Goal: Obtain resource: Download file/media

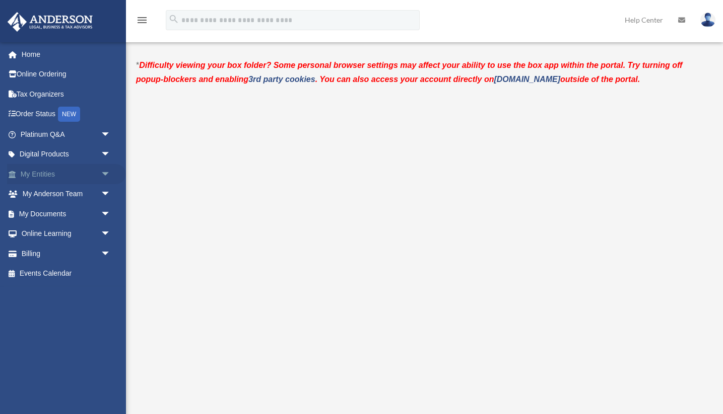
click at [41, 174] on link "My Entities arrow_drop_down" at bounding box center [66, 174] width 119 height 20
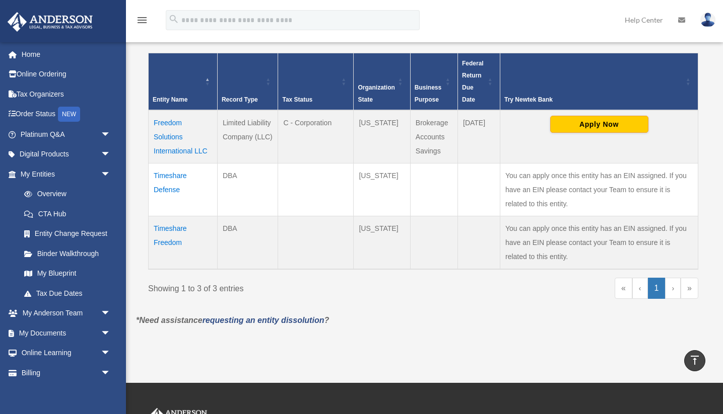
scroll to position [200, 0]
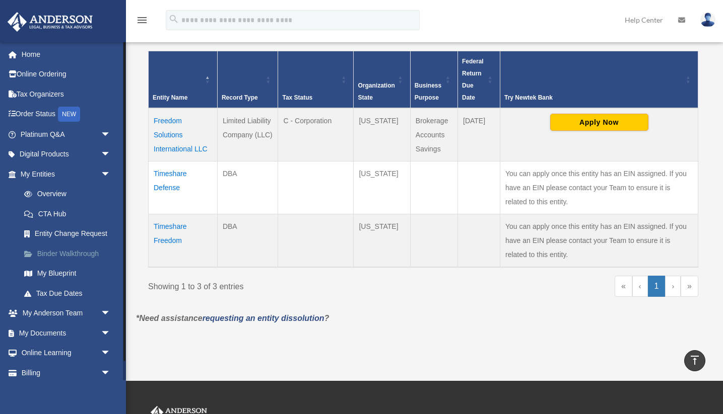
click at [53, 250] on link "Binder Walkthrough" at bounding box center [70, 254] width 112 height 20
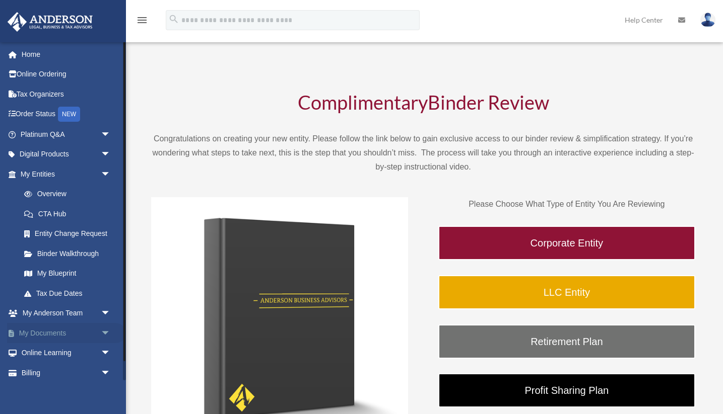
click at [46, 330] on link "My Documents arrow_drop_down" at bounding box center [66, 333] width 119 height 20
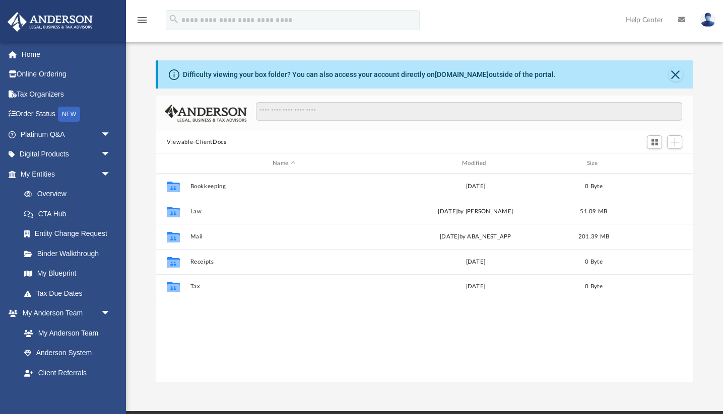
scroll to position [229, 537]
click at [40, 250] on link "Binder Walkthrough" at bounding box center [70, 254] width 112 height 20
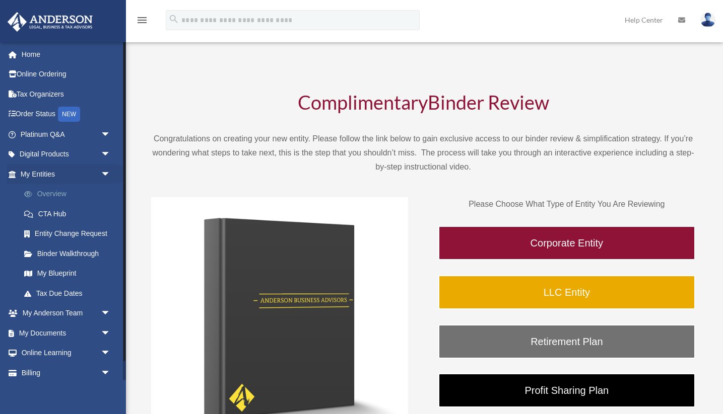
click at [44, 194] on link "Overview" at bounding box center [70, 194] width 112 height 20
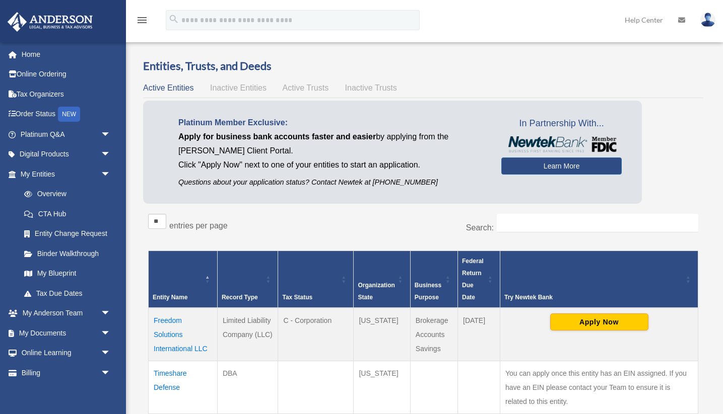
click at [229, 88] on span "Inactive Entities" at bounding box center [238, 88] width 56 height 9
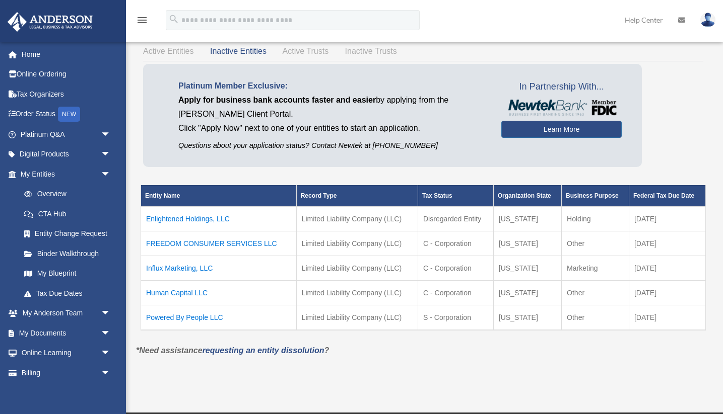
scroll to position [50, 0]
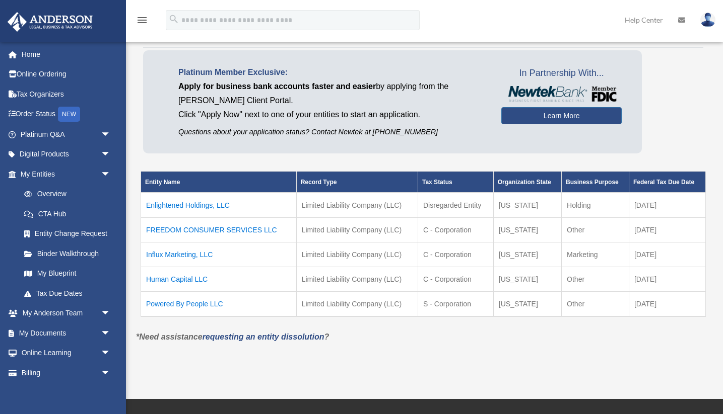
click at [179, 206] on td "Enlightened Holdings, LLC" at bounding box center [219, 205] width 156 height 25
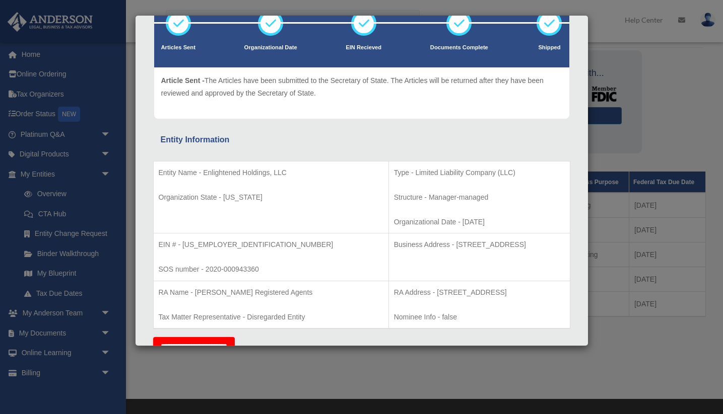
scroll to position [77, 0]
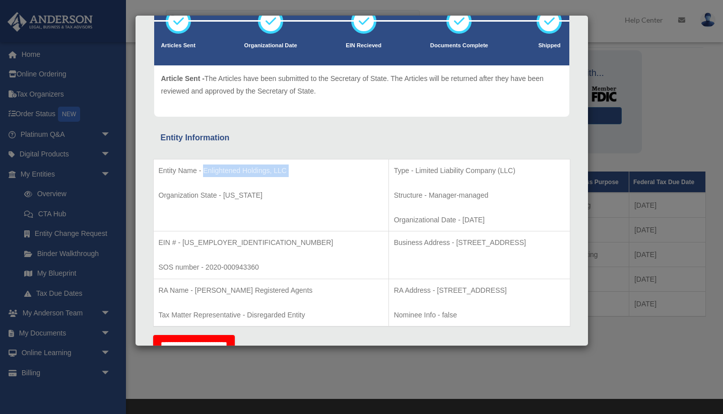
drag, startPoint x: 203, startPoint y: 171, endPoint x: 296, endPoint y: 177, distance: 93.4
click at [296, 177] on td "Entity Name - Enlightened Holdings, LLC Organization State - Wyoming" at bounding box center [270, 195] width 235 height 73
copy td "Enlightened Holdings, LLC"
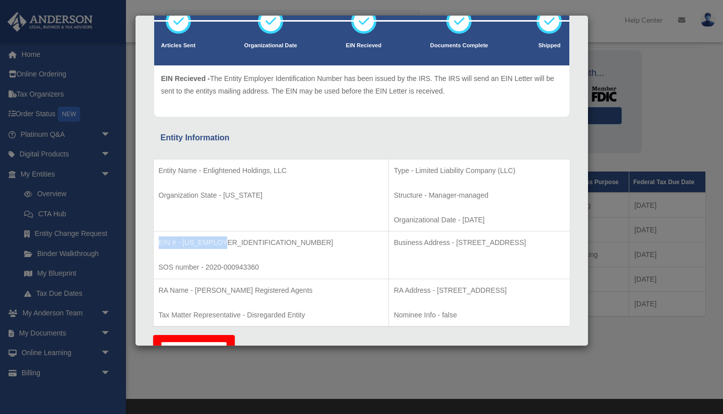
drag, startPoint x: 158, startPoint y: 240, endPoint x: 219, endPoint y: 245, distance: 61.1
click at [219, 245] on td "EIN # - 85-2931825 SOS number - 2020-000943360" at bounding box center [270, 256] width 235 height 48
copy p "EIN # - 85-2931825"
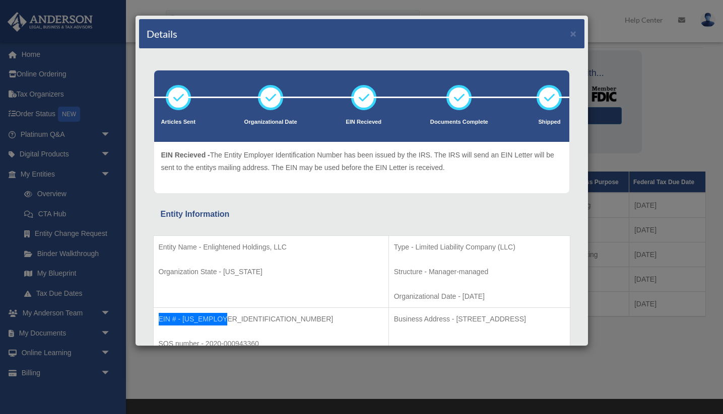
scroll to position [0, 0]
click at [574, 36] on button "×" at bounding box center [573, 33] width 7 height 11
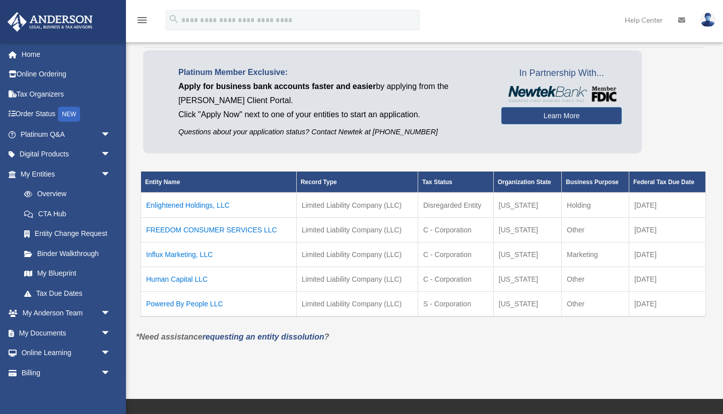
click at [198, 231] on td "FREEDOM CONSUMER SERVICES LLC" at bounding box center [219, 230] width 156 height 25
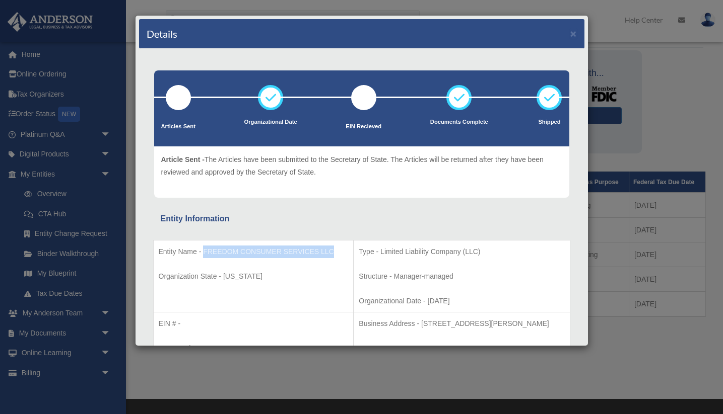
drag, startPoint x: 204, startPoint y: 250, endPoint x: 219, endPoint y: 265, distance: 21.7
click at [219, 258] on p "Entity Name - FREEDOM CONSUMER SERVICES LLC" at bounding box center [254, 252] width 190 height 13
copy p "FREEDOM CONSUMER SERVICES LLC"
click at [572, 36] on button "×" at bounding box center [573, 33] width 7 height 11
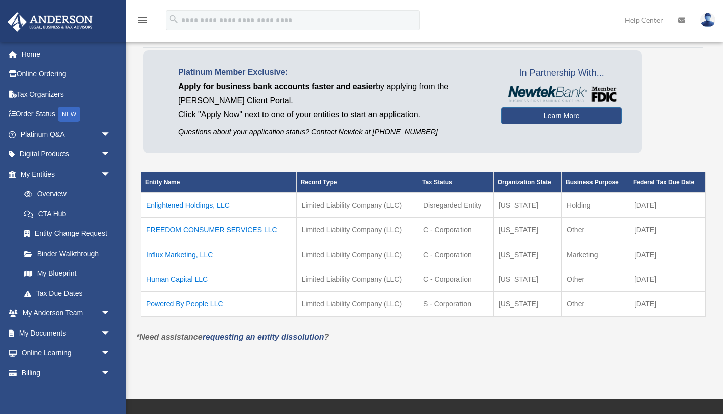
click at [169, 253] on td "Influx Marketing, LLC" at bounding box center [219, 254] width 156 height 25
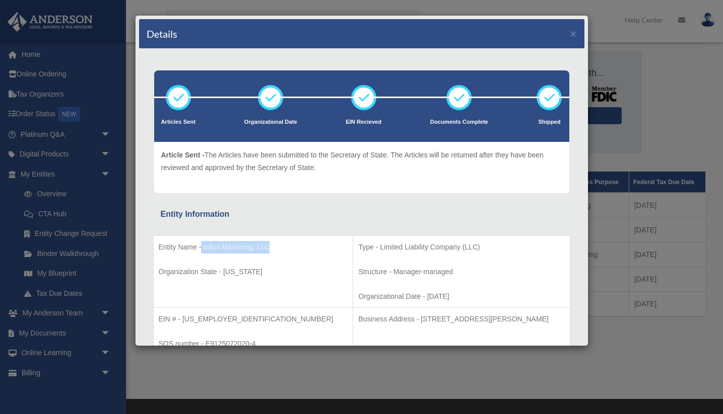
drag, startPoint x: 202, startPoint y: 247, endPoint x: 277, endPoint y: 249, distance: 75.5
click at [277, 249] on p "Entity Name - Influx Marketing, LLC" at bounding box center [253, 247] width 189 height 13
copy p "Influx Marketing, LLC"
drag, startPoint x: 159, startPoint y: 316, endPoint x: 242, endPoint y: 320, distance: 82.7
click at [242, 320] on p "EIN # - 85-3037725" at bounding box center [253, 319] width 189 height 13
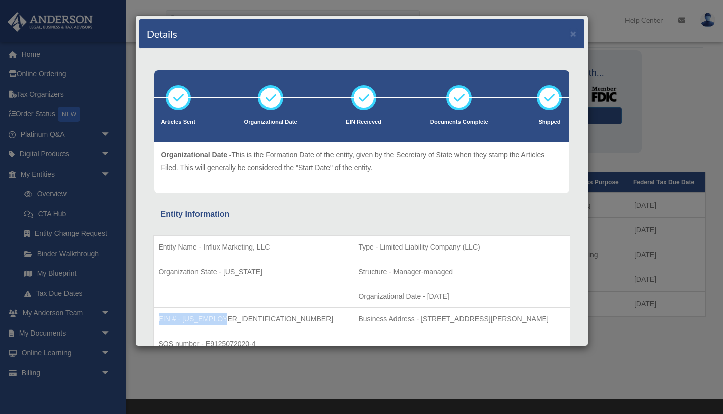
copy p "EIN # - 85-3037725"
click at [573, 34] on button "×" at bounding box center [573, 33] width 7 height 11
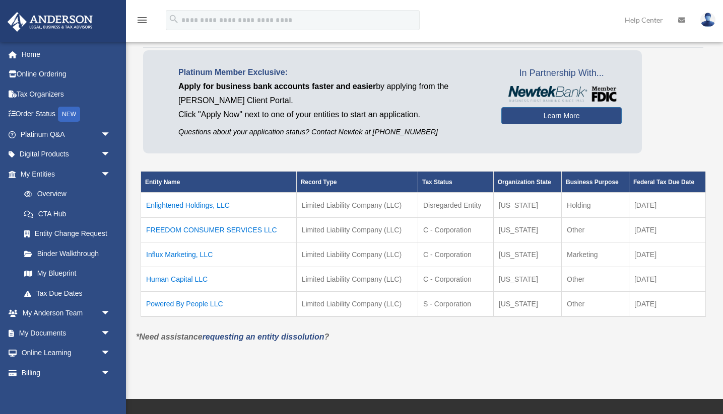
click at [180, 277] on td "Human Capital LLC" at bounding box center [219, 279] width 156 height 25
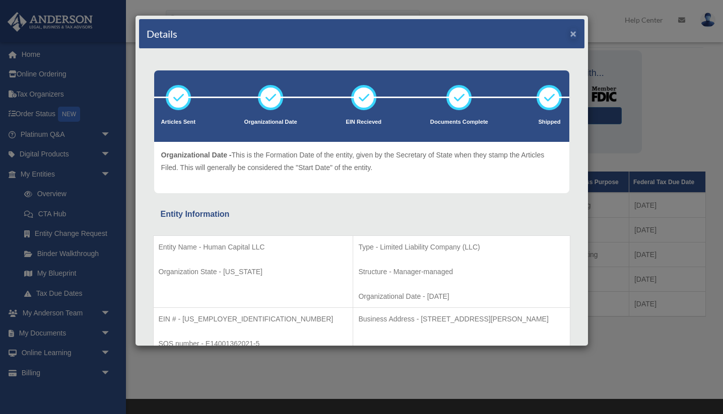
click at [572, 34] on button "×" at bounding box center [573, 33] width 7 height 11
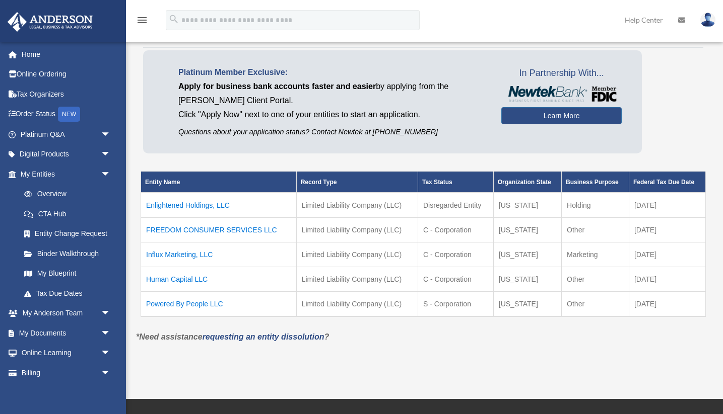
click at [186, 253] on td "Influx Marketing, LLC" at bounding box center [219, 254] width 156 height 25
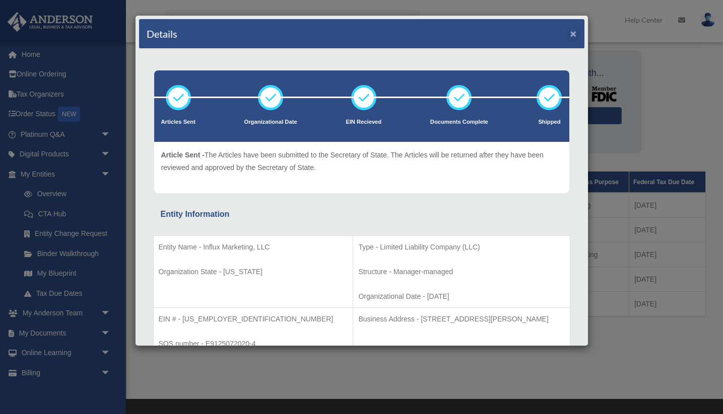
click at [573, 35] on button "×" at bounding box center [573, 33] width 7 height 11
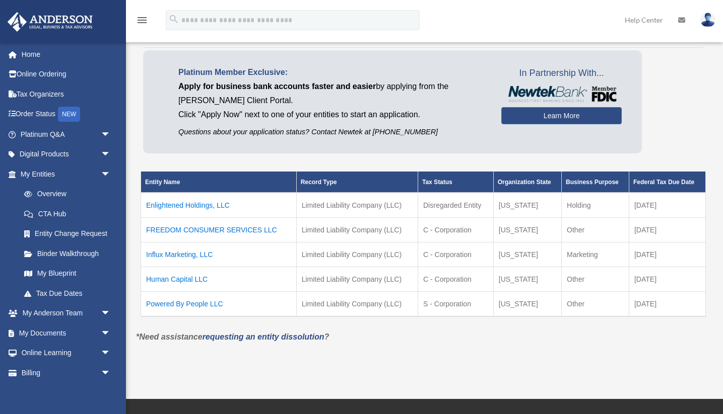
click at [165, 301] on td "Powered By People LLC" at bounding box center [219, 304] width 156 height 25
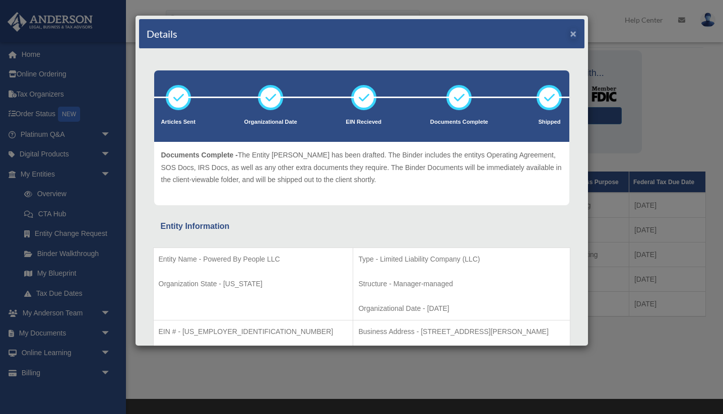
click at [572, 34] on button "×" at bounding box center [573, 33] width 7 height 11
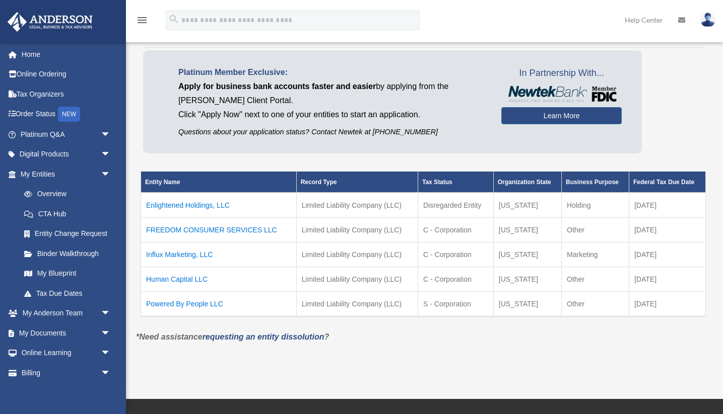
click at [220, 229] on td "FREEDOM CONSUMER SERVICES LLC" at bounding box center [219, 230] width 156 height 25
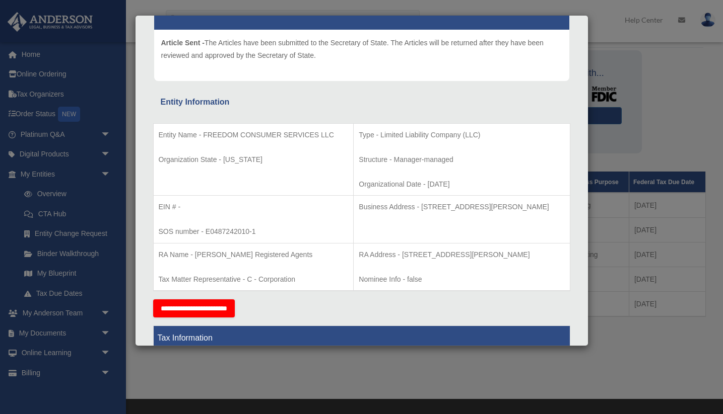
scroll to position [125, 0]
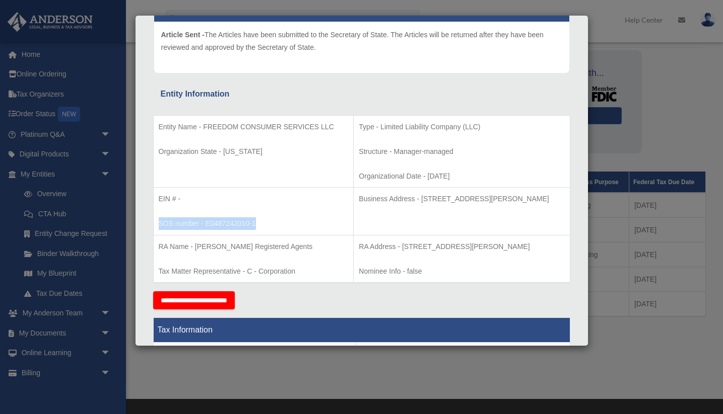
drag, startPoint x: 160, startPoint y: 221, endPoint x: 256, endPoint y: 229, distance: 97.0
click at [256, 229] on td "EIN # - SOS number - E0487242010-1" at bounding box center [253, 212] width 200 height 48
copy p "SOS number - E0487242010-1"
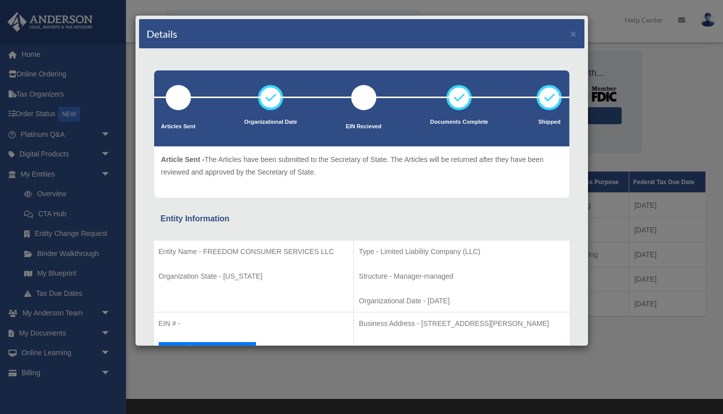
scroll to position [0, 0]
click at [573, 36] on button "×" at bounding box center [573, 33] width 7 height 11
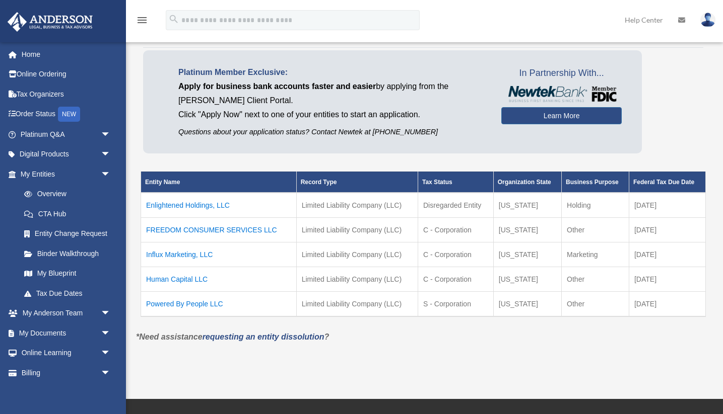
click at [192, 301] on td "Powered By People LLC" at bounding box center [219, 304] width 156 height 25
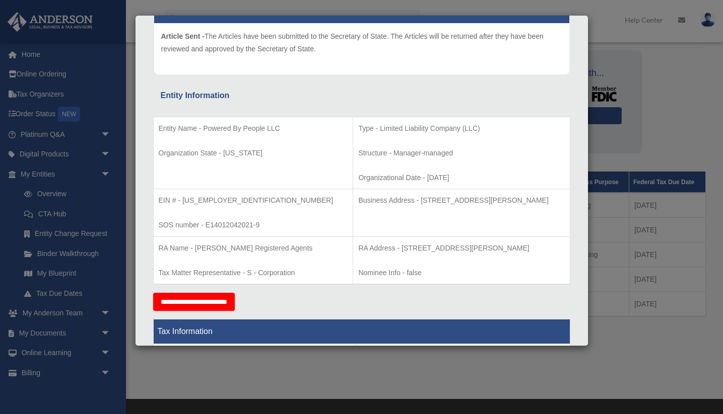
scroll to position [143, 0]
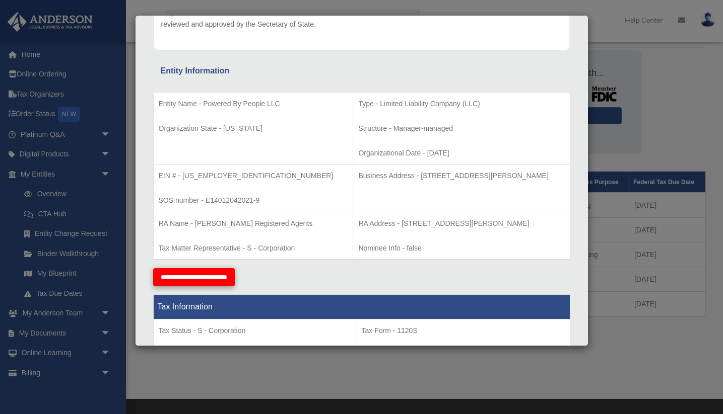
click at [189, 273] on input "**********" at bounding box center [194, 277] width 82 height 18
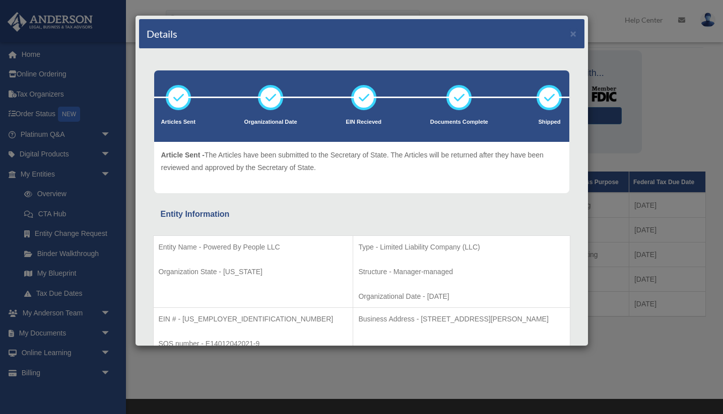
scroll to position [0, 0]
click at [571, 36] on button "×" at bounding box center [573, 33] width 7 height 11
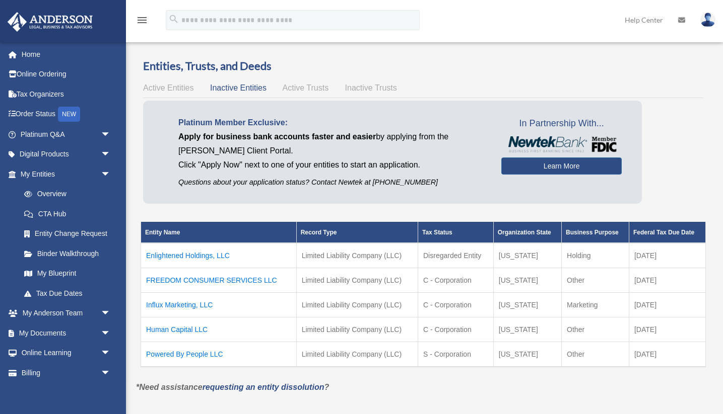
click at [297, 87] on span "Active Trusts" at bounding box center [305, 88] width 46 height 9
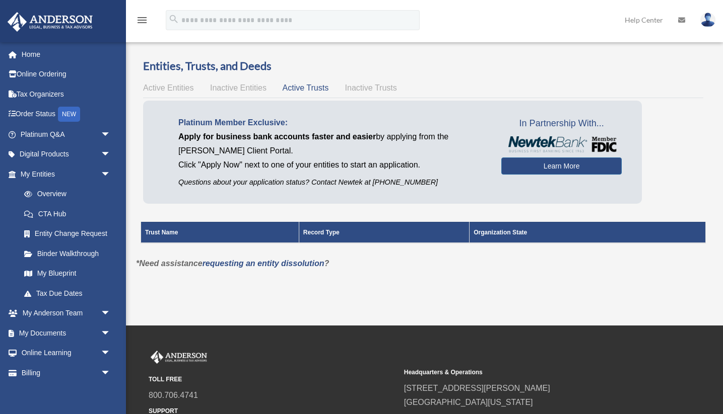
click at [160, 82] on div "Active Entities Inactive Entities Active Trusts Inactive Trusts" at bounding box center [423, 88] width 560 height 14
click at [161, 89] on span "Active Entities" at bounding box center [168, 88] width 50 height 9
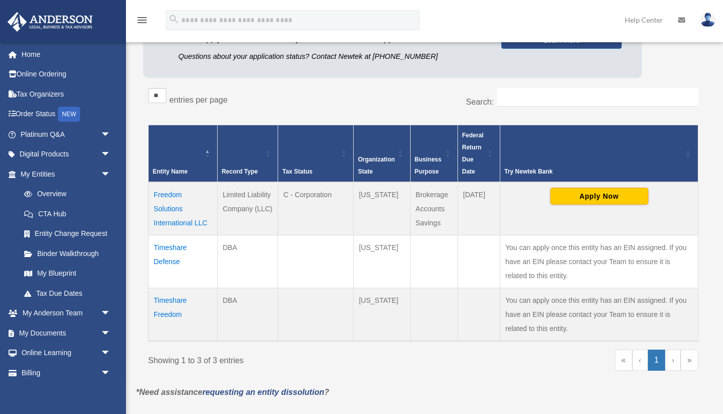
scroll to position [126, 0]
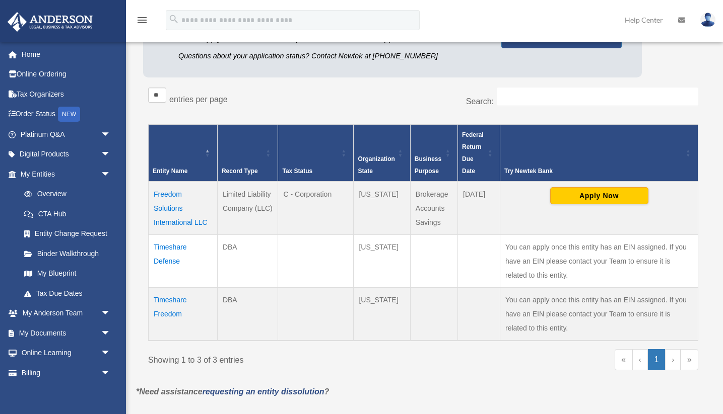
click at [167, 299] on td "Timeshare Freedom" at bounding box center [183, 314] width 69 height 53
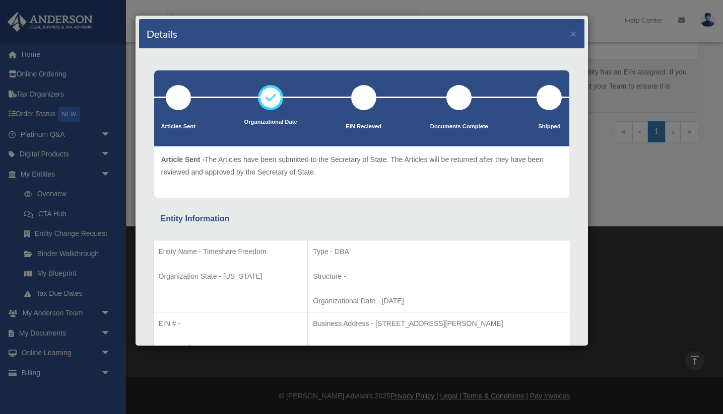
scroll to position [0, 0]
click at [572, 34] on button "×" at bounding box center [573, 33] width 7 height 11
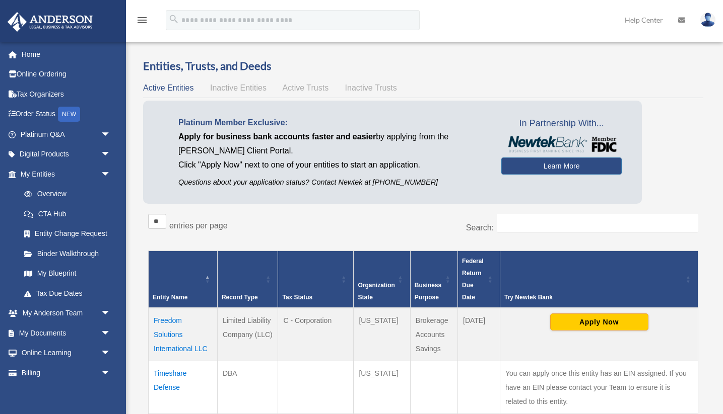
click at [241, 88] on span "Inactive Entities" at bounding box center [238, 88] width 56 height 9
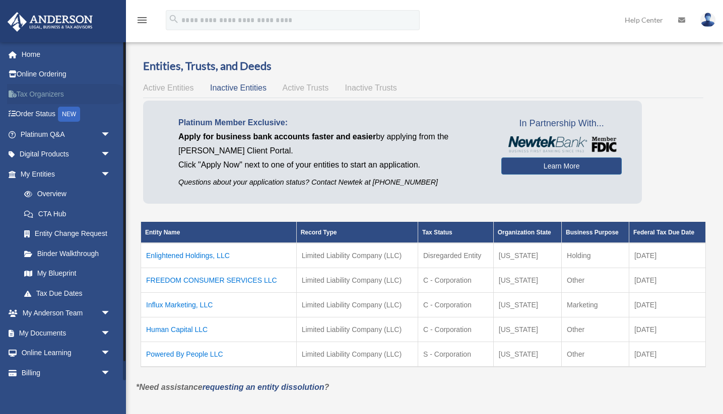
click at [31, 95] on link "Tax Organizers" at bounding box center [66, 94] width 119 height 20
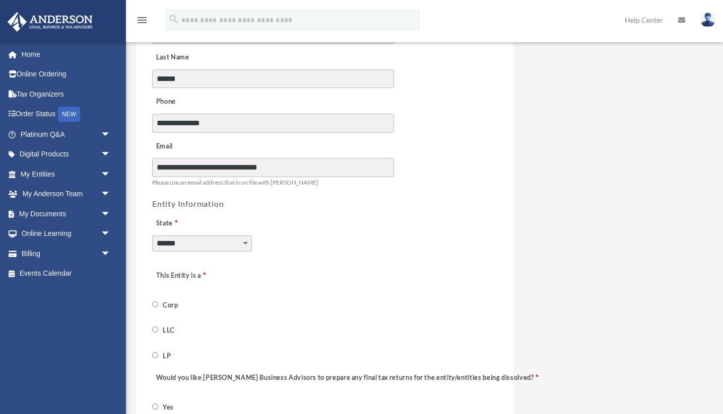
scroll to position [169, 0]
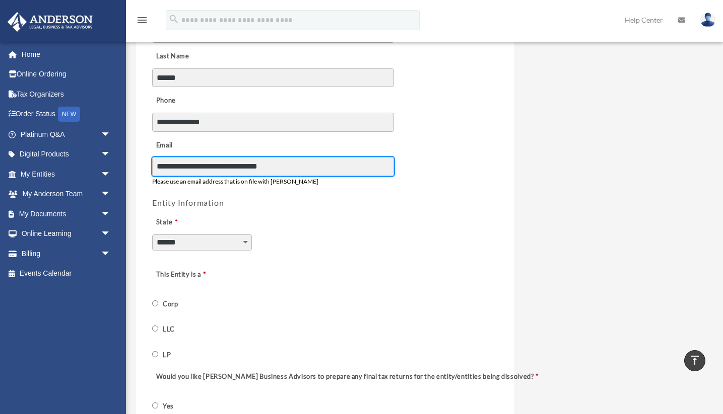
drag, startPoint x: 320, startPoint y: 177, endPoint x: 179, endPoint y: 168, distance: 141.3
click at [179, 168] on input "**********" at bounding box center [273, 166] width 242 height 19
type input "*"
type input "**********"
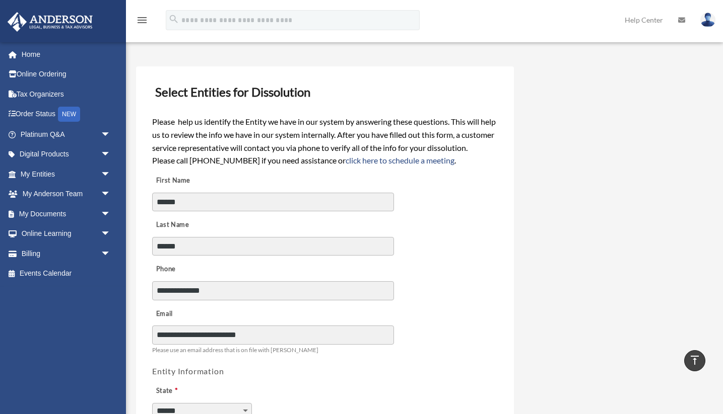
scroll to position [0, 0]
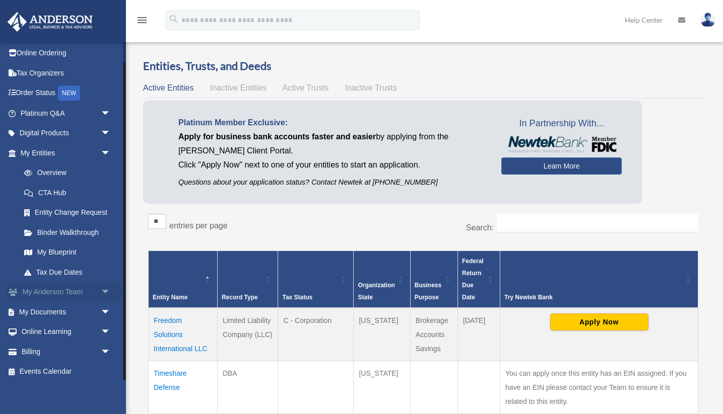
scroll to position [20, 0]
click at [49, 311] on link "My Documents arrow_drop_down" at bounding box center [66, 313] width 119 height 20
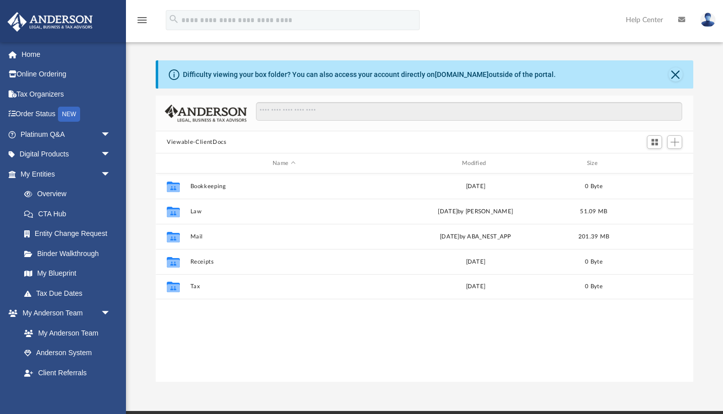
scroll to position [229, 537]
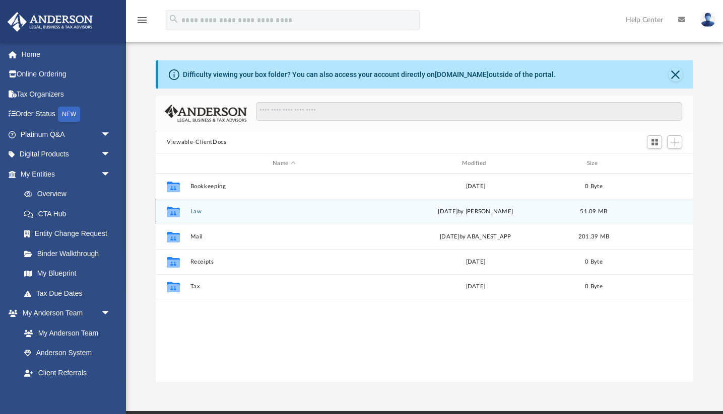
click at [195, 208] on button "Law" at bounding box center [283, 211] width 187 height 7
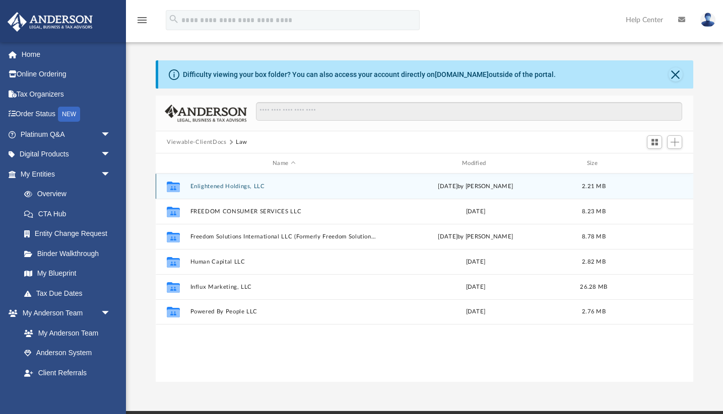
click at [221, 185] on button "Enlightened Holdings, LLC" at bounding box center [283, 186] width 187 height 7
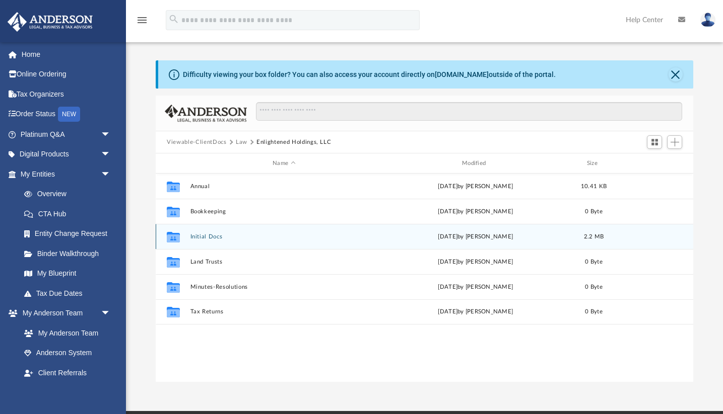
click at [201, 236] on button "Initial Docs" at bounding box center [283, 237] width 187 height 7
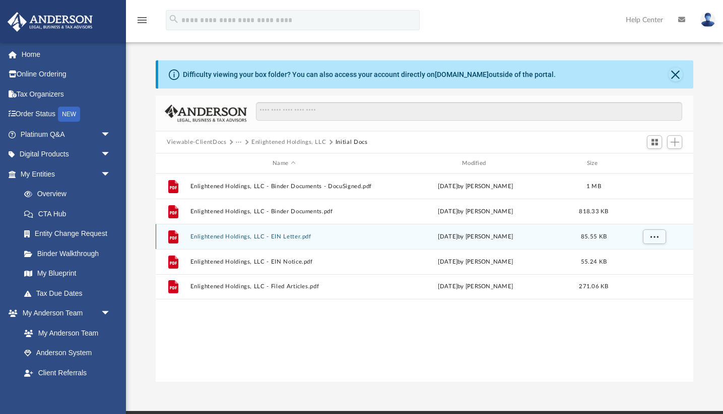
click at [229, 238] on button "Enlightened Holdings, LLC - EIN Letter.pdf" at bounding box center [283, 237] width 187 height 7
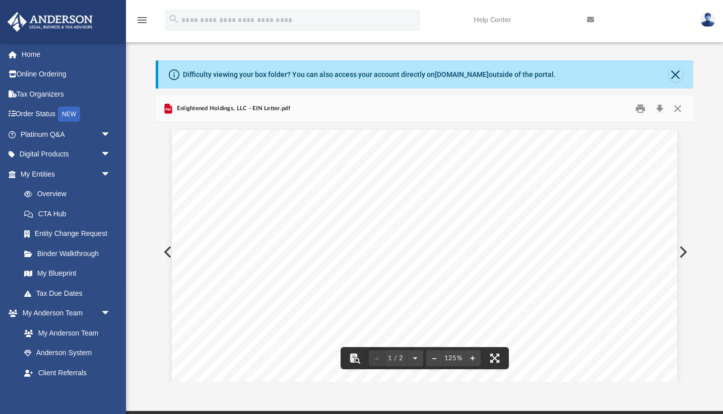
scroll to position [0, 0]
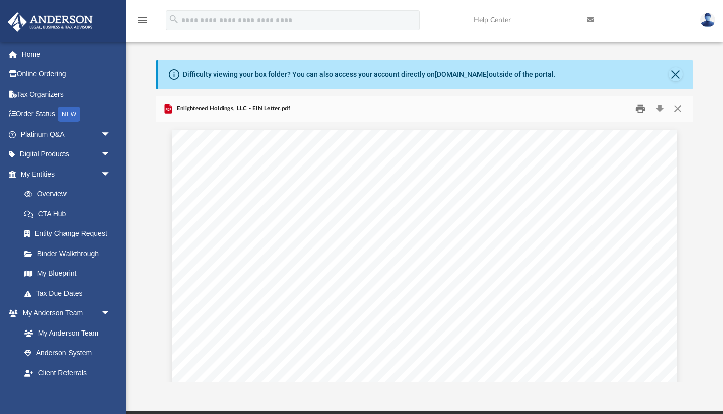
click at [639, 109] on button "Print" at bounding box center [640, 109] width 20 height 16
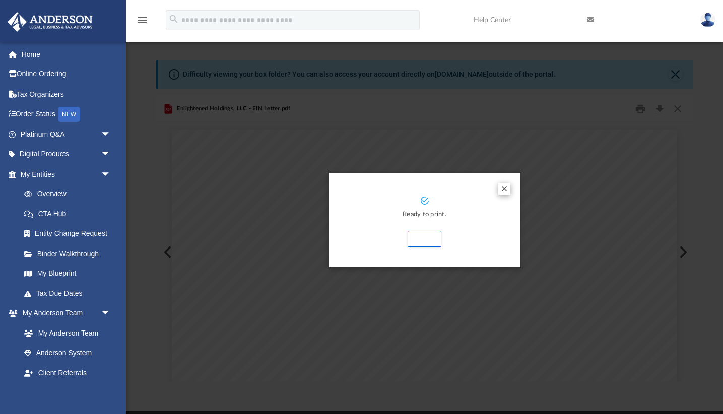
click at [504, 189] on button "Preview" at bounding box center [504, 189] width 12 height 12
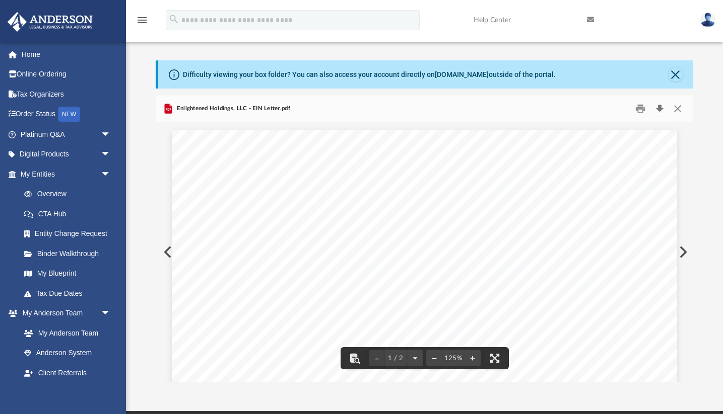
click at [660, 106] on button "Download" at bounding box center [659, 109] width 18 height 16
click at [677, 77] on button "Close" at bounding box center [675, 74] width 14 height 14
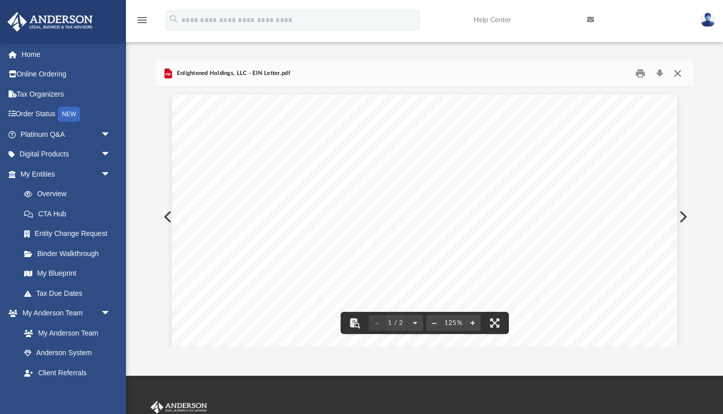
click at [675, 72] on button "Close" at bounding box center [677, 74] width 18 height 16
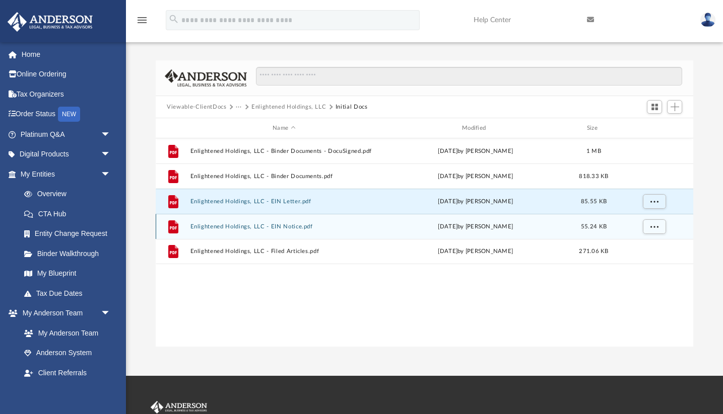
click at [273, 225] on button "Enlightened Holdings, LLC - EIN Notice.pdf" at bounding box center [283, 227] width 187 height 7
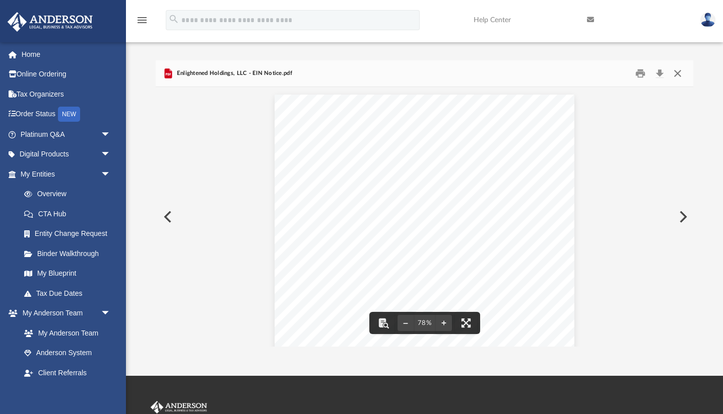
click at [677, 74] on button "Close" at bounding box center [677, 74] width 18 height 16
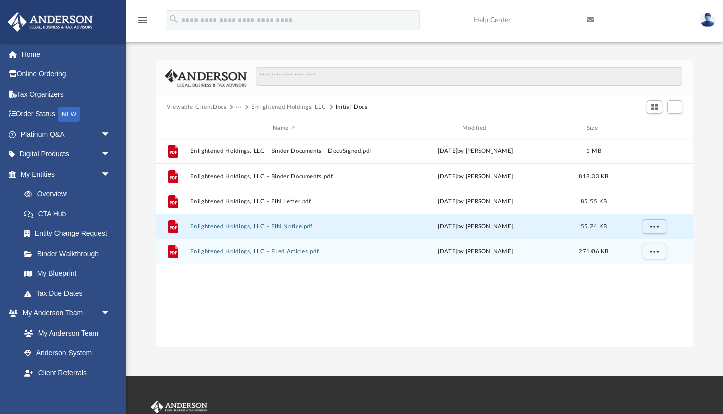
click at [292, 252] on button "Enlightened Holdings, LLC - Filed Articles.pdf" at bounding box center [283, 251] width 187 height 7
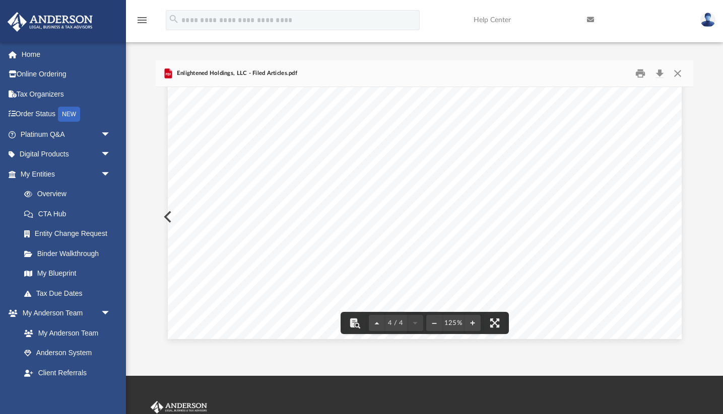
scroll to position [2459, 0]
click at [677, 71] on button "Close" at bounding box center [677, 74] width 18 height 16
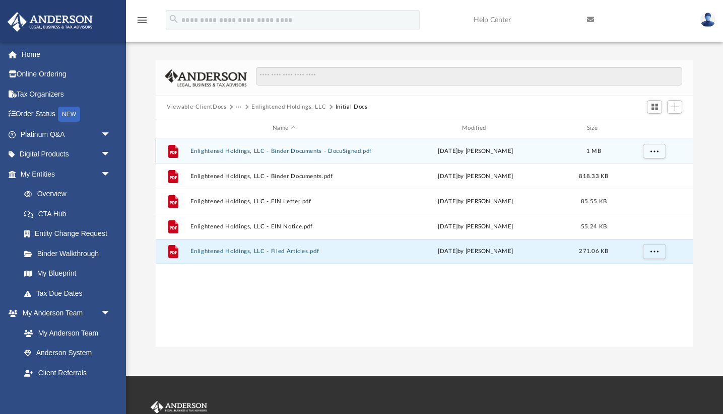
click at [287, 152] on button "Enlightened Holdings, LLC - Binder Documents - DocuSigned.pdf" at bounding box center [283, 151] width 187 height 7
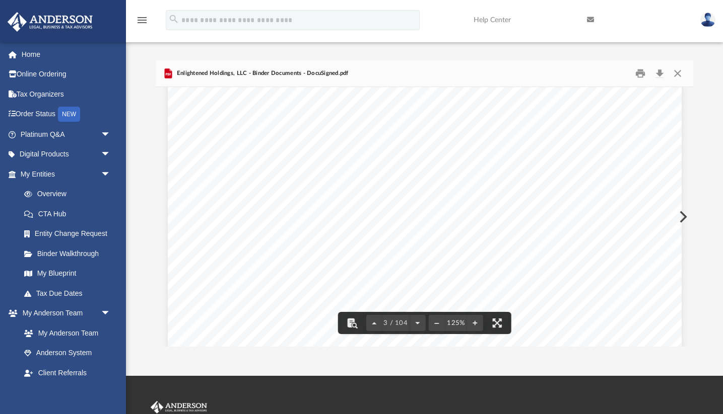
scroll to position [1453, 0]
click at [659, 72] on button "Download" at bounding box center [659, 74] width 18 height 16
click at [408, 81] on div "Enlightened Holdings, LLC - Binder Documents - DocuSigned.pdf" at bounding box center [424, 73] width 537 height 27
click at [676, 73] on button "Close" at bounding box center [677, 74] width 18 height 16
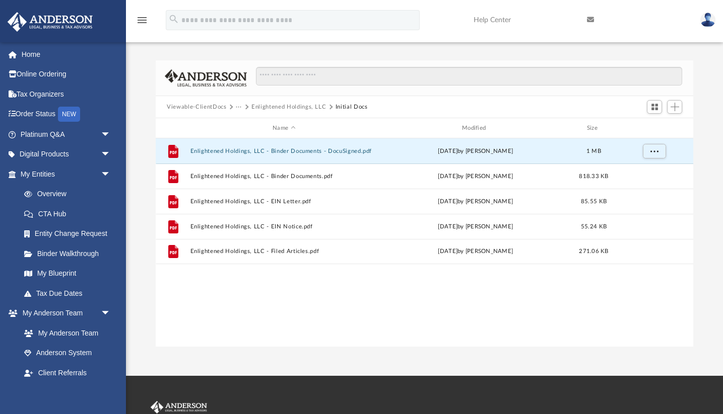
click at [200, 106] on button "Viewable-ClientDocs" at bounding box center [196, 107] width 59 height 9
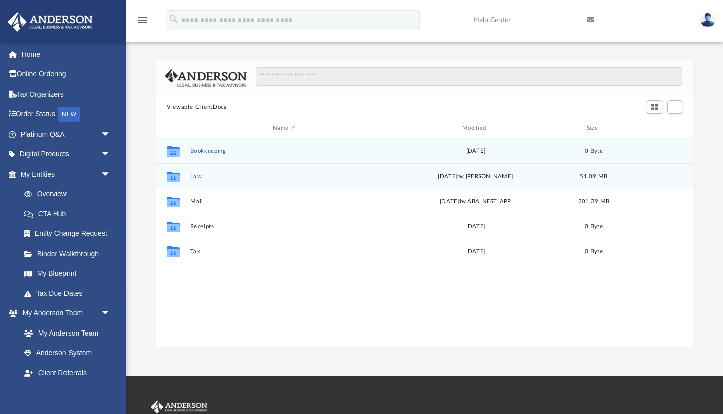
scroll to position [0, 0]
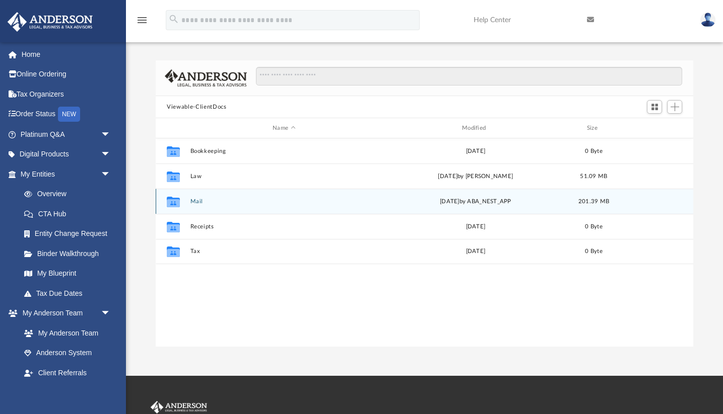
click at [194, 205] on div "Collaborated Folder Mail Thu Feb 20 2025 by ABA_NEST_APP 201.39 MB" at bounding box center [424, 201] width 537 height 25
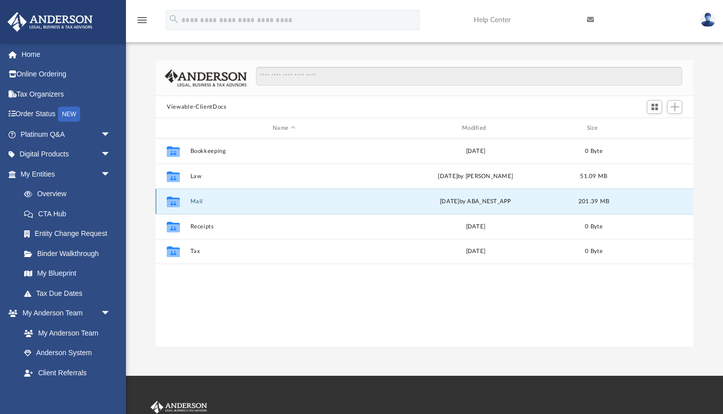
click at [193, 199] on button "Mail" at bounding box center [283, 201] width 187 height 7
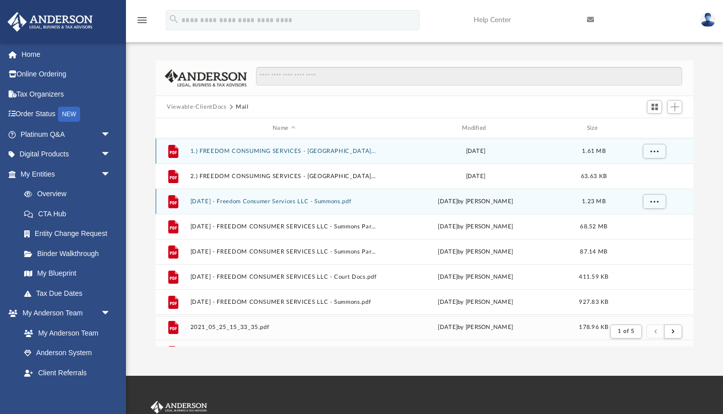
scroll to position [198, 537]
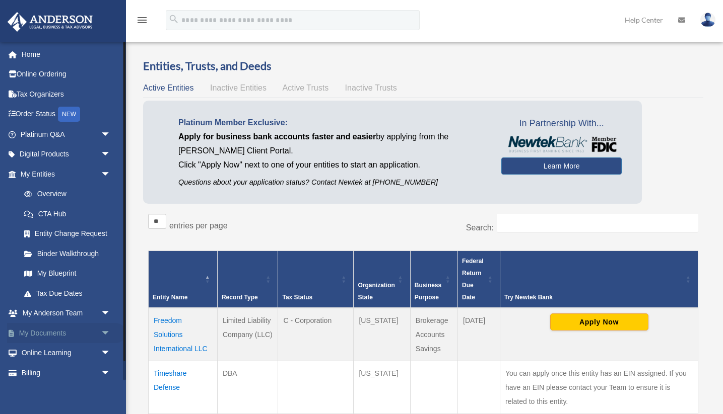
click at [46, 328] on link "My Documents arrow_drop_down" at bounding box center [66, 333] width 119 height 20
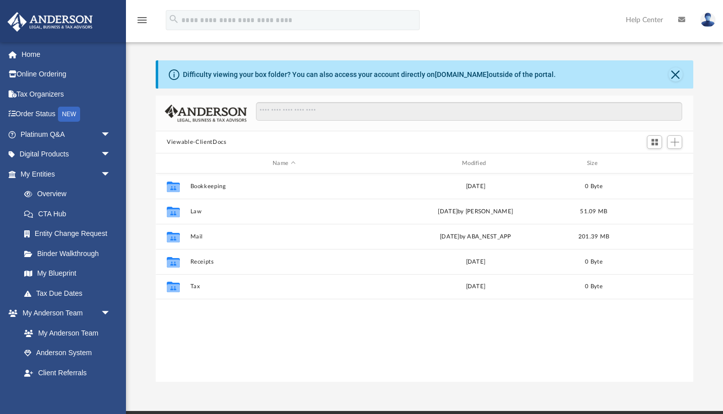
scroll to position [229, 537]
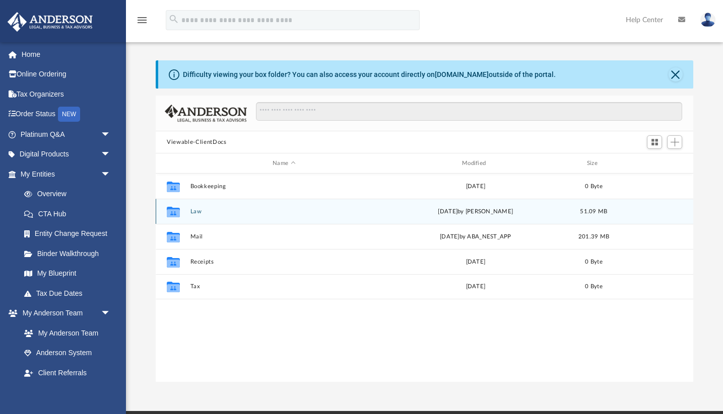
click at [194, 213] on button "Law" at bounding box center [283, 211] width 187 height 7
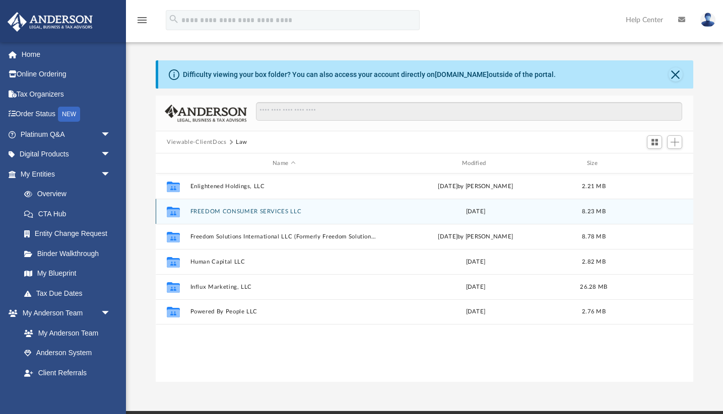
click at [223, 211] on button "FREEDOM CONSUMER SERVICES LLC" at bounding box center [283, 211] width 187 height 7
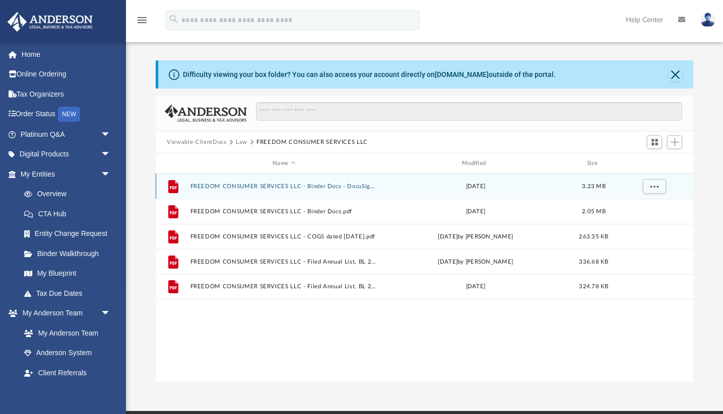
click at [270, 186] on button "FREEDOM CONSUMER SERVICES LLC - Binder Docs - DocuSigned.pdf" at bounding box center [283, 186] width 187 height 7
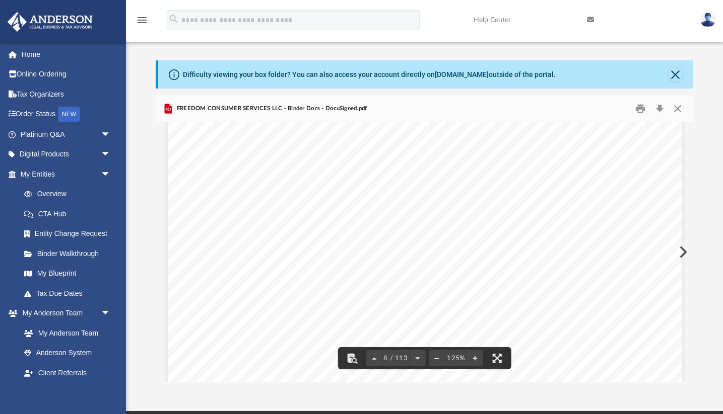
scroll to position [4851, 0]
click at [673, 71] on button "Close" at bounding box center [675, 74] width 14 height 14
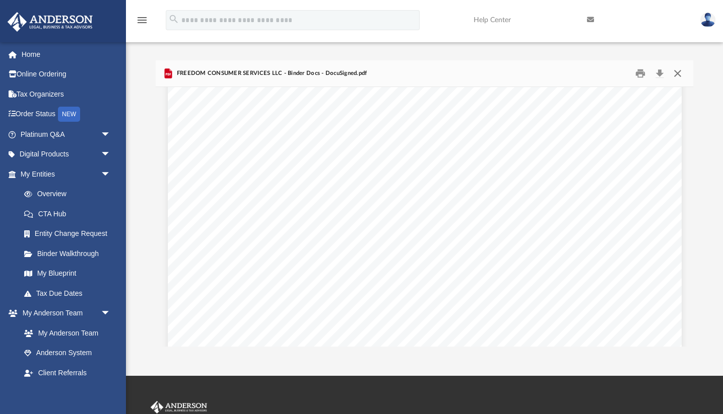
click at [677, 73] on button "Close" at bounding box center [677, 74] width 18 height 16
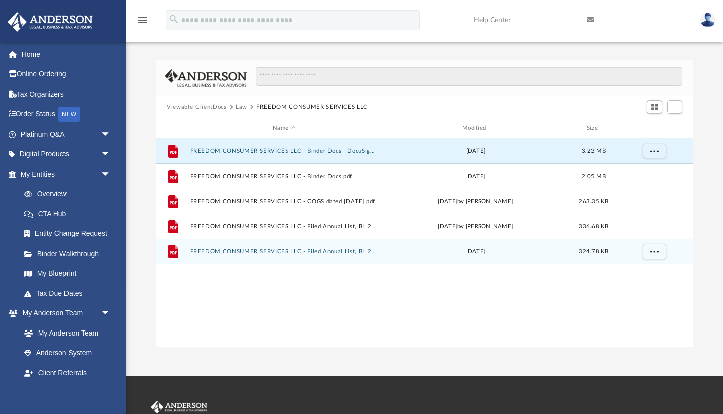
click at [248, 253] on button "FREEDOM CONSUMER SERVICES LLC - Filed Annual List, BL 2022.pdf" at bounding box center [283, 251] width 187 height 7
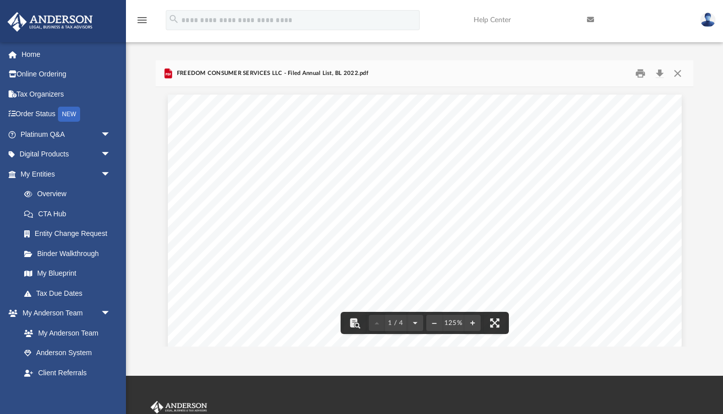
scroll to position [0, 0]
click at [660, 74] on button "Download" at bounding box center [659, 74] width 18 height 16
click at [676, 72] on button "Close" at bounding box center [677, 74] width 18 height 16
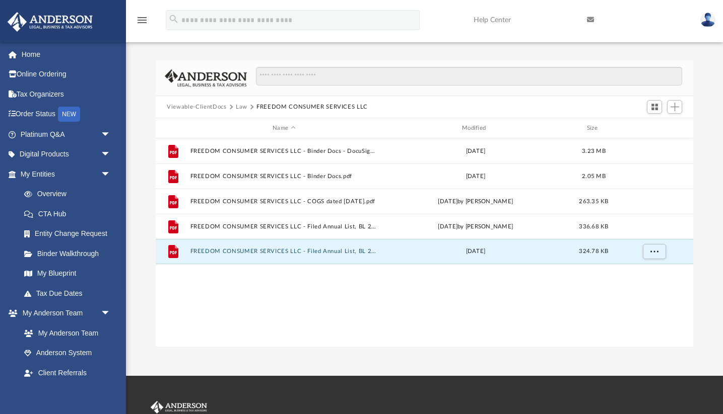
click at [240, 105] on button "Law" at bounding box center [242, 107] width 12 height 9
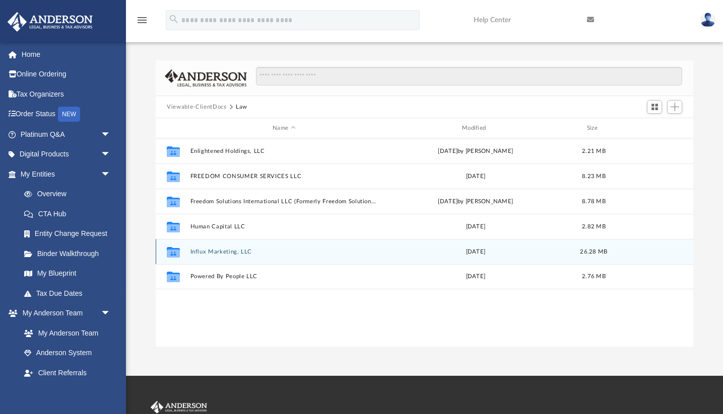
click at [210, 252] on button "Influx Marketing, LLC" at bounding box center [283, 252] width 187 height 7
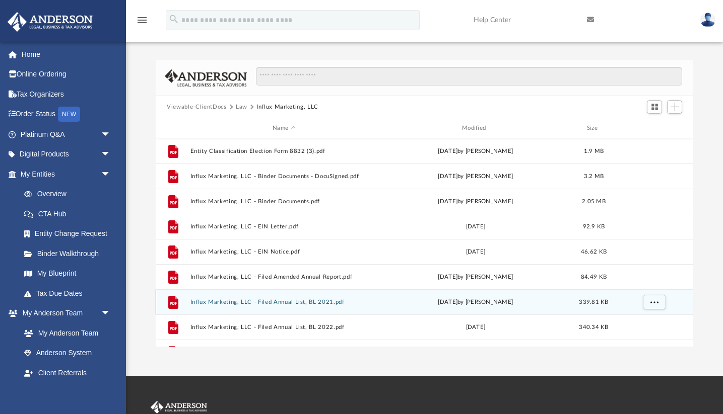
click at [281, 301] on button "Influx Marketing, LLC - Filed Annual List, BL 2021.pdf" at bounding box center [283, 302] width 187 height 7
